Goal: Transaction & Acquisition: Purchase product/service

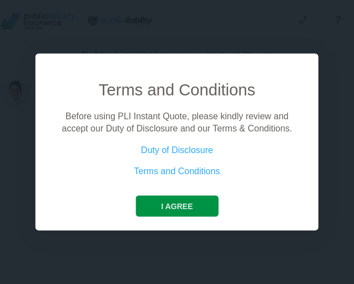
click at [195, 209] on button "I agree" at bounding box center [176, 205] width 83 height 21
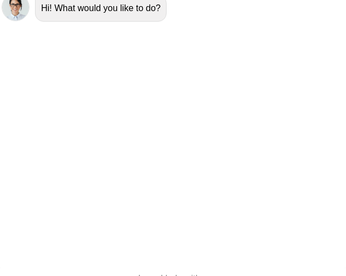
scroll to position [225, 0]
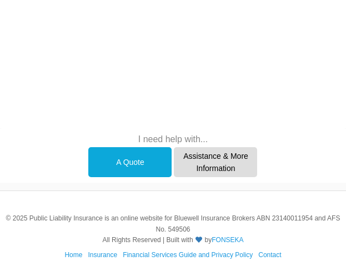
click at [163, 161] on div "A Quote" at bounding box center [129, 162] width 83 height 31
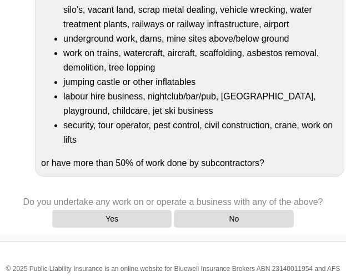
scroll to position [167, 0]
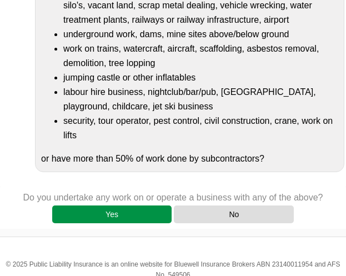
click at [138, 219] on div "Yes" at bounding box center [112, 214] width 120 height 18
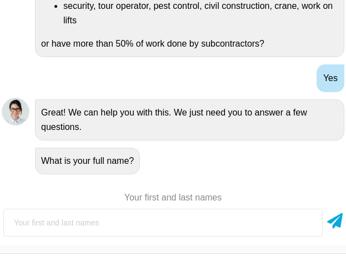
scroll to position [199, 0]
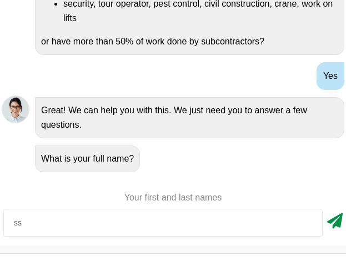
click at [332, 221] on icon at bounding box center [335, 219] width 16 height 20
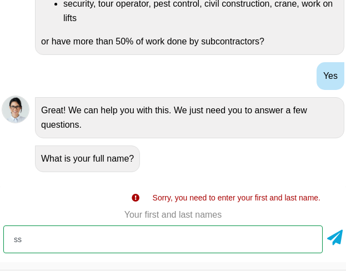
click at [208, 247] on input "ss" at bounding box center [162, 239] width 319 height 28
type input "ssm mm"
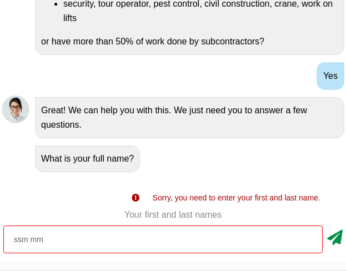
click at [330, 238] on icon at bounding box center [335, 235] width 16 height 20
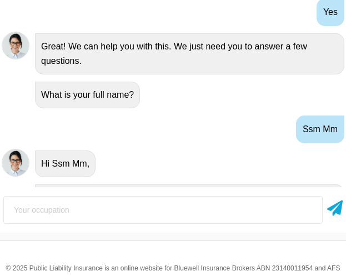
scroll to position [339, 0]
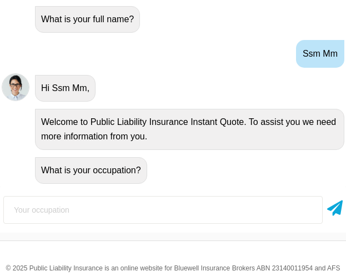
click at [159, 213] on input "text" at bounding box center [162, 210] width 319 height 28
type input "security"
click at [340, 215] on icon at bounding box center [335, 206] width 16 height 20
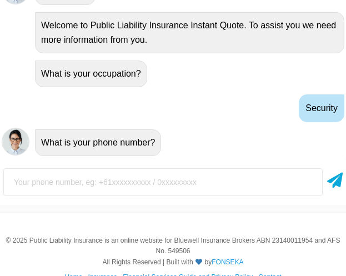
scroll to position [217, 0]
